Goal: Task Accomplishment & Management: Manage account settings

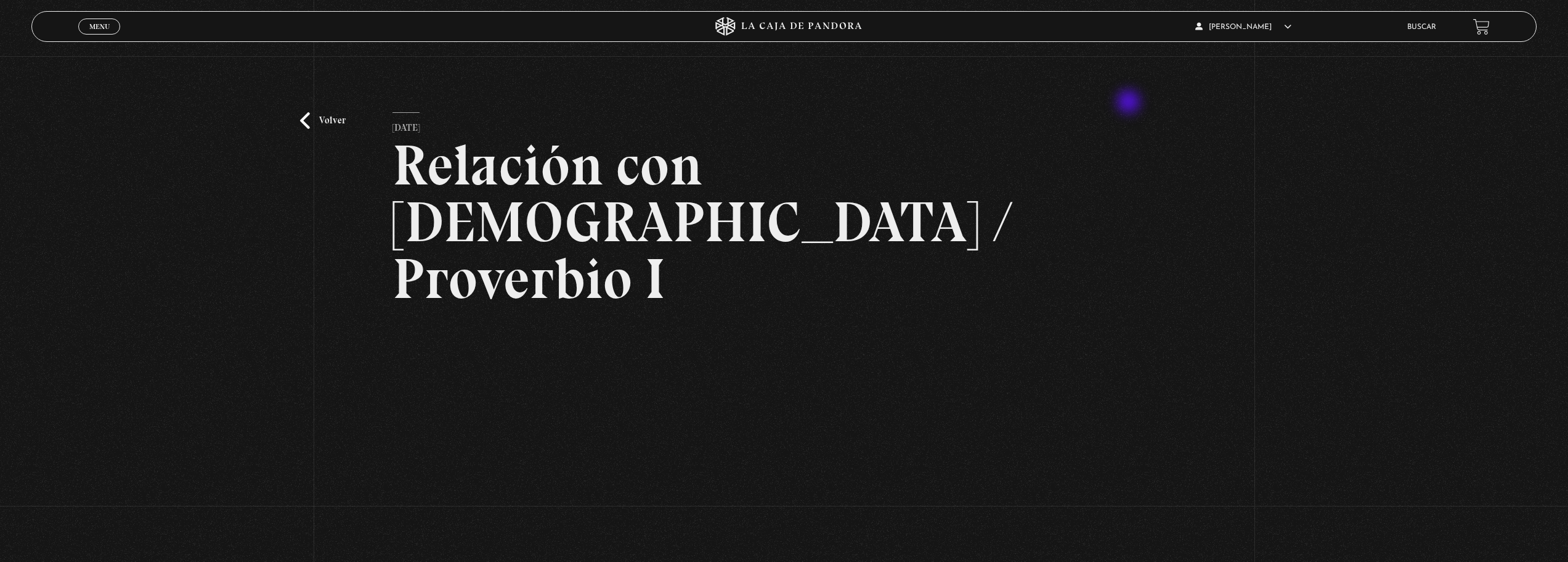
scroll to position [123, 0]
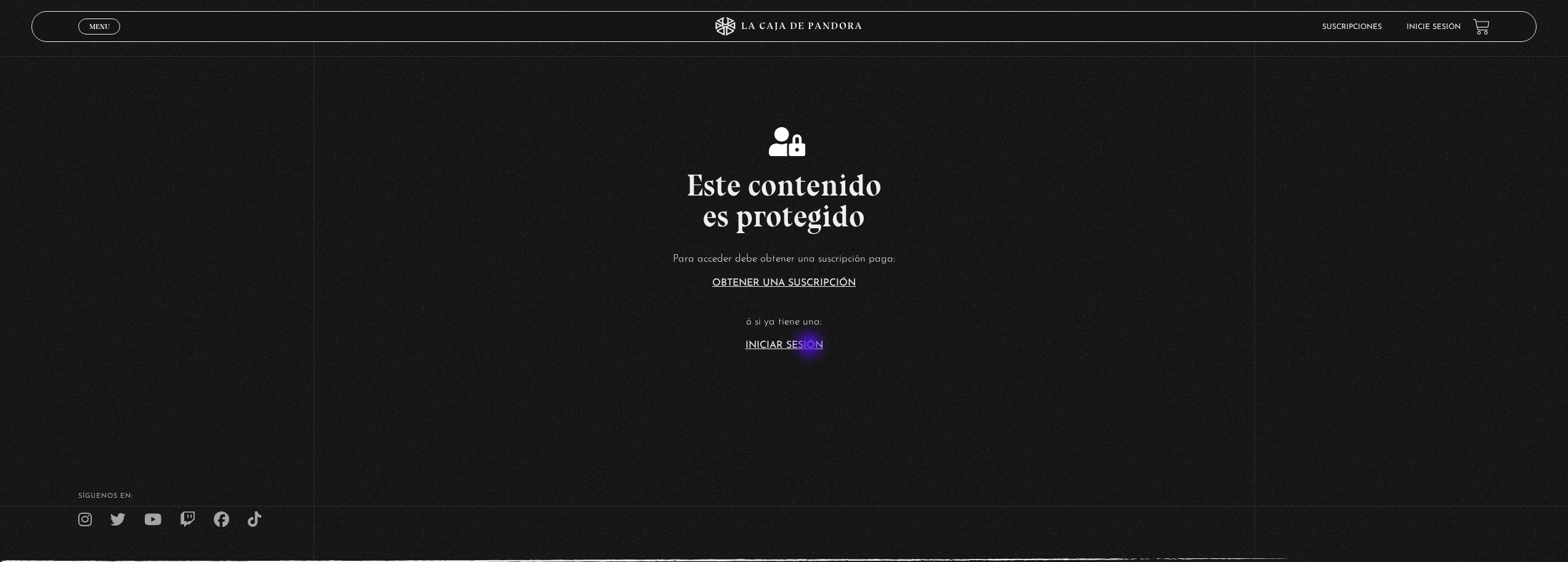
click at [811, 346] on link "Iniciar Sesión" at bounding box center [784, 345] width 78 height 10
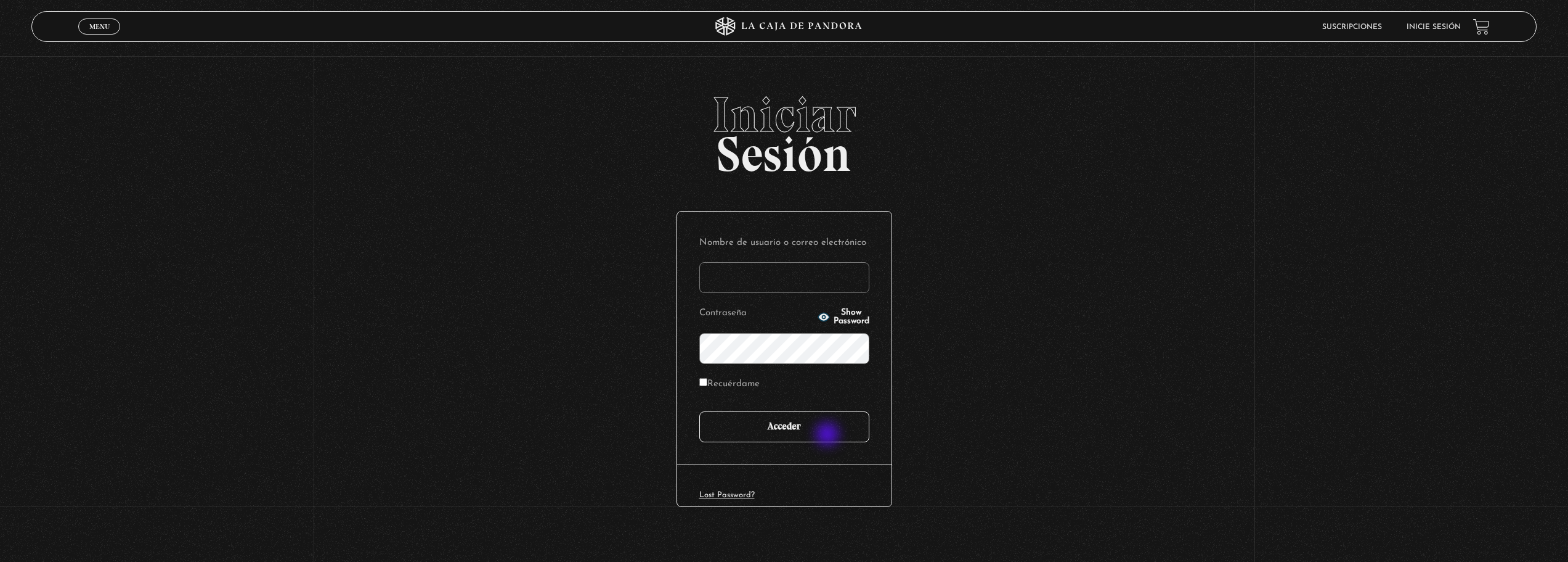
type input "[EMAIL_ADDRESS][DOMAIN_NAME]"
click at [829, 435] on input "Acceder" at bounding box center [784, 427] width 170 height 31
